Goal: Information Seeking & Learning: Learn about a topic

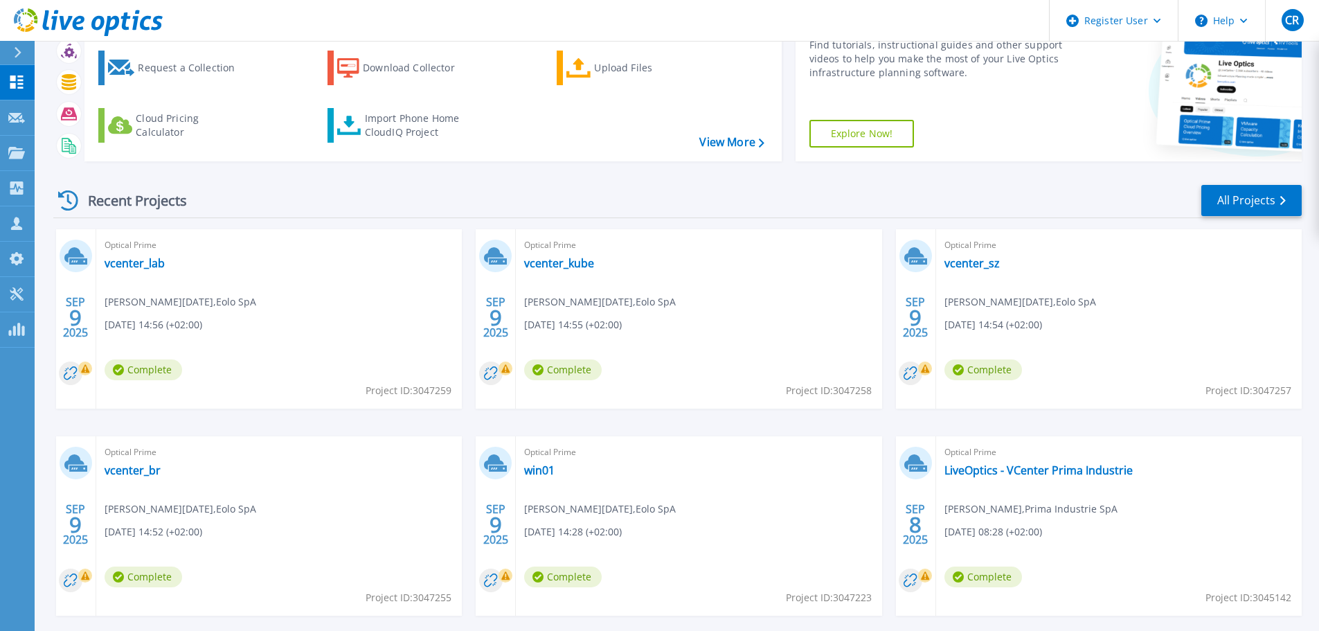
scroll to position [136, 0]
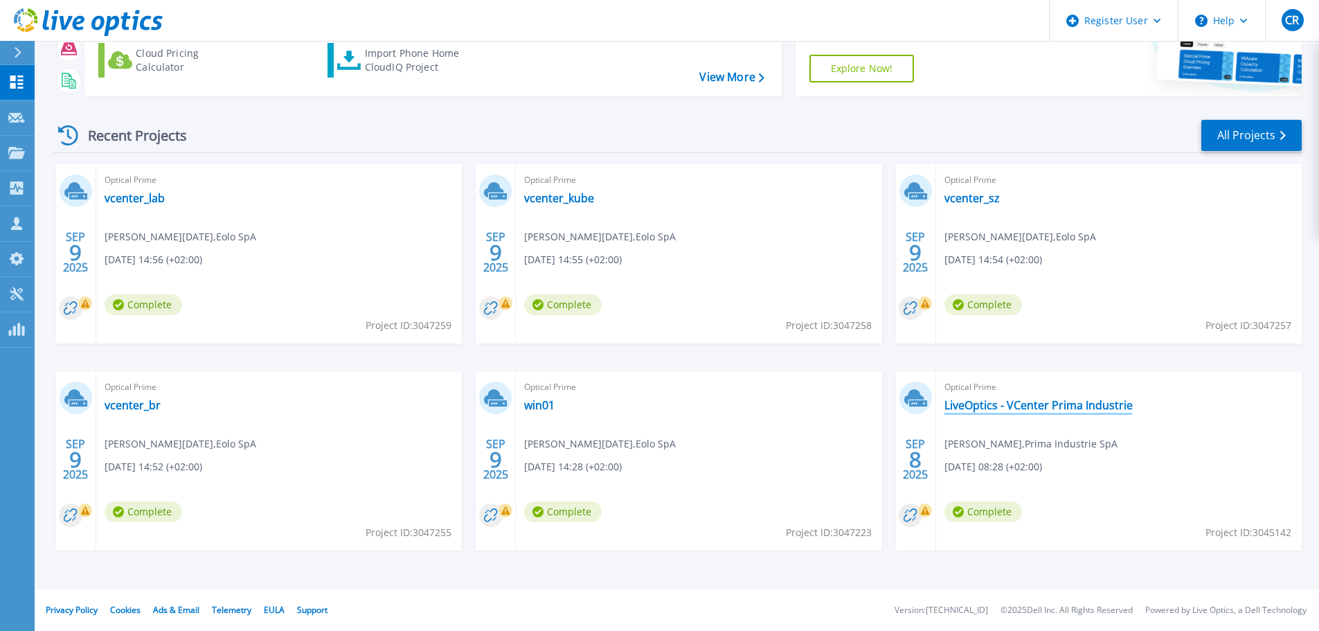
click at [1023, 406] on link "LiveOptics - VCenter Prima Industrie" at bounding box center [1038, 405] width 188 height 14
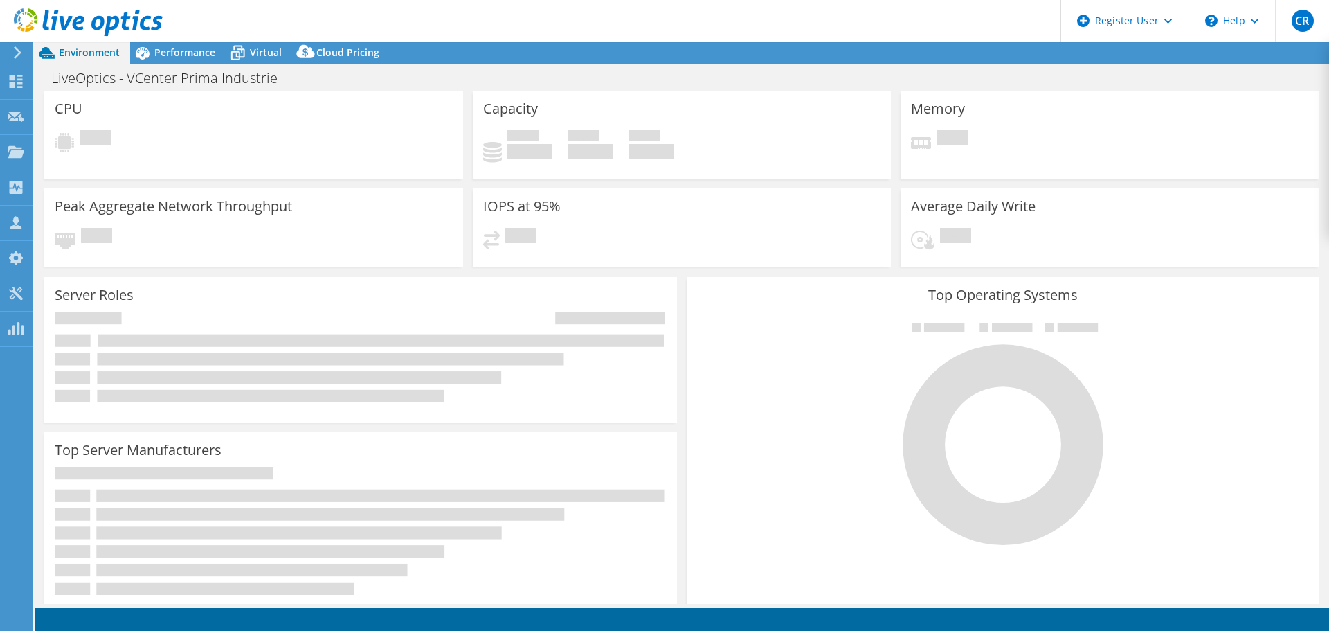
select select "USD"
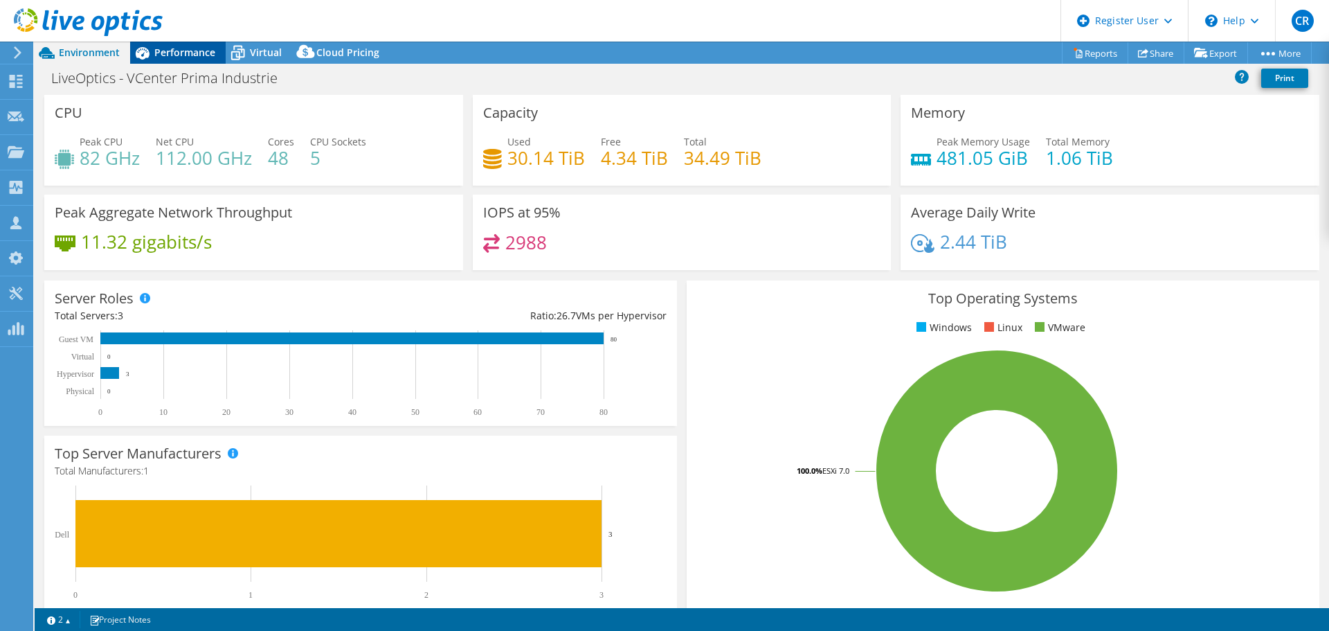
click at [174, 52] on span "Performance" at bounding box center [184, 52] width 61 height 13
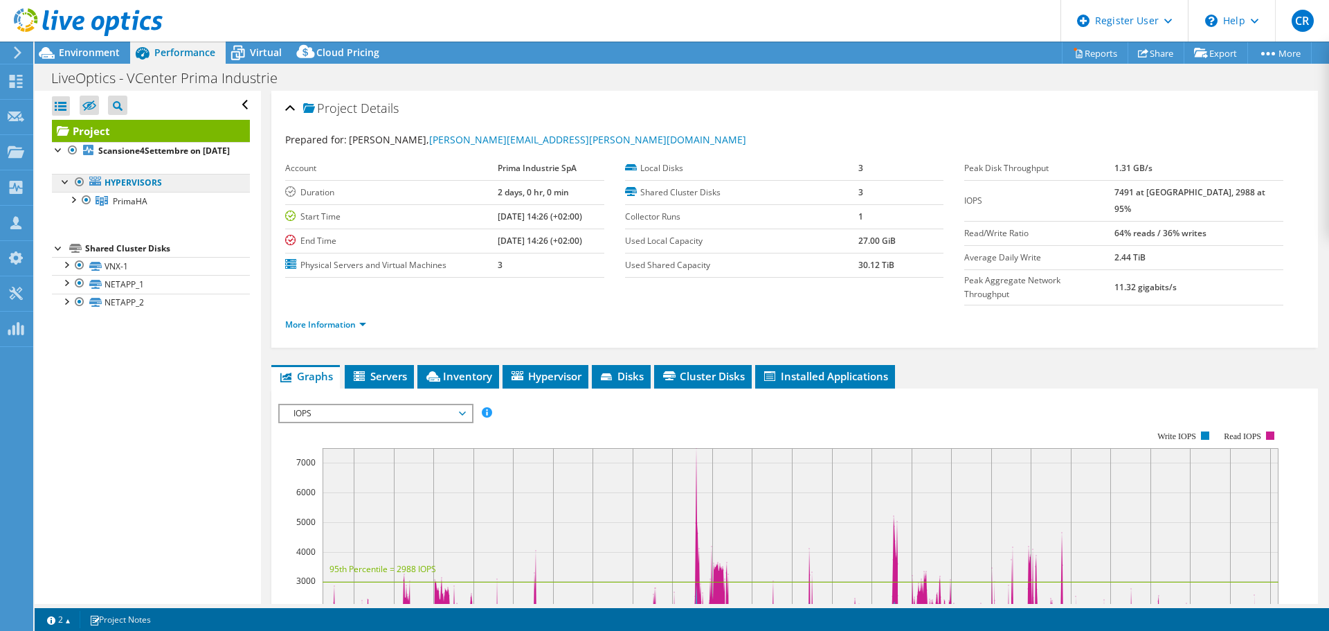
click at [131, 192] on link "Hypervisors" at bounding box center [151, 183] width 198 height 18
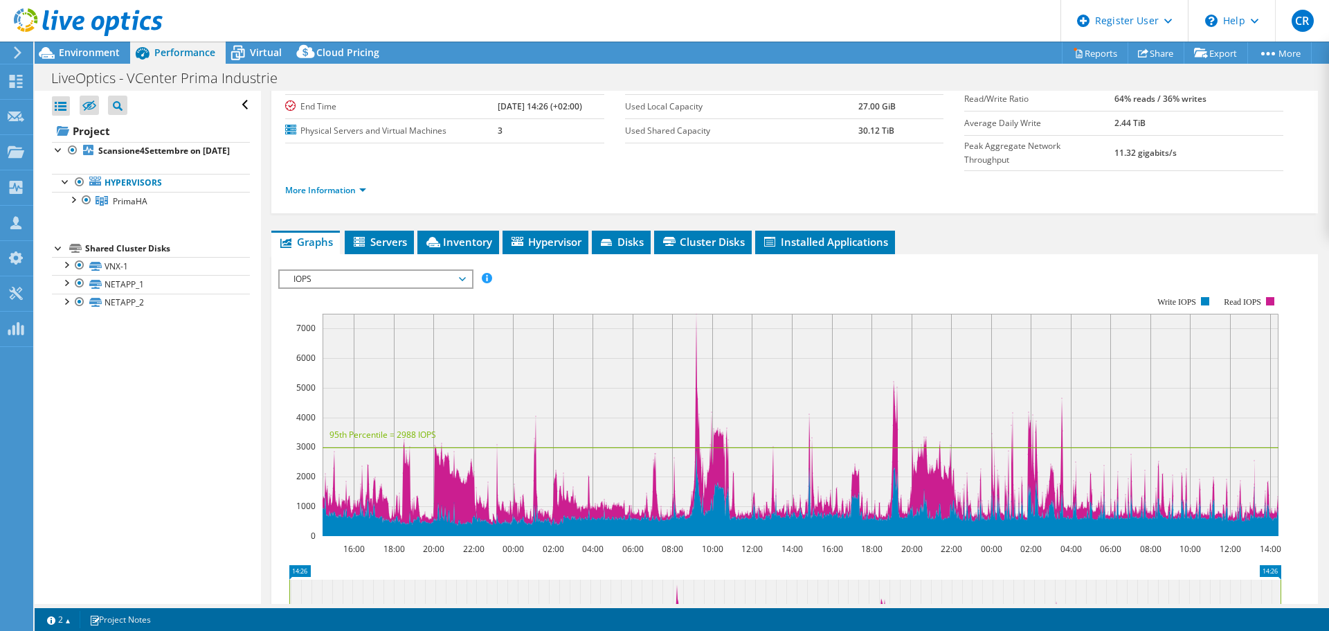
scroll to position [138, 0]
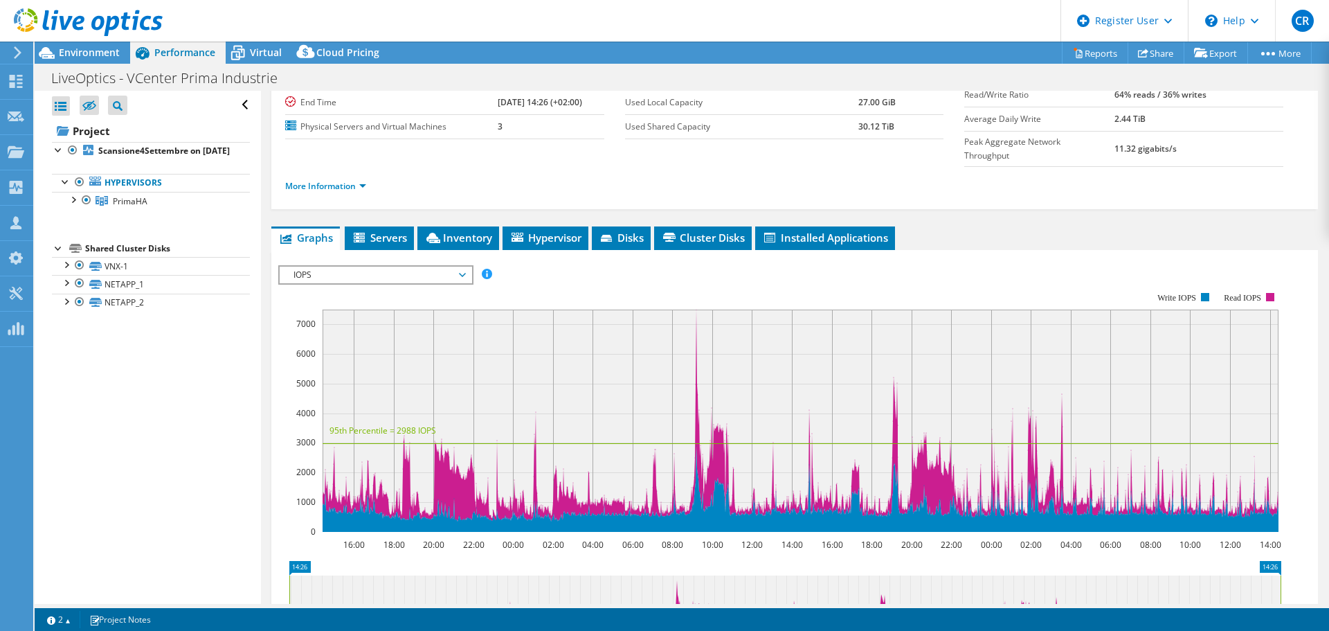
click at [697, 309] on rect at bounding box center [801, 420] width 956 height 222
